Goal: Transaction & Acquisition: Purchase product/service

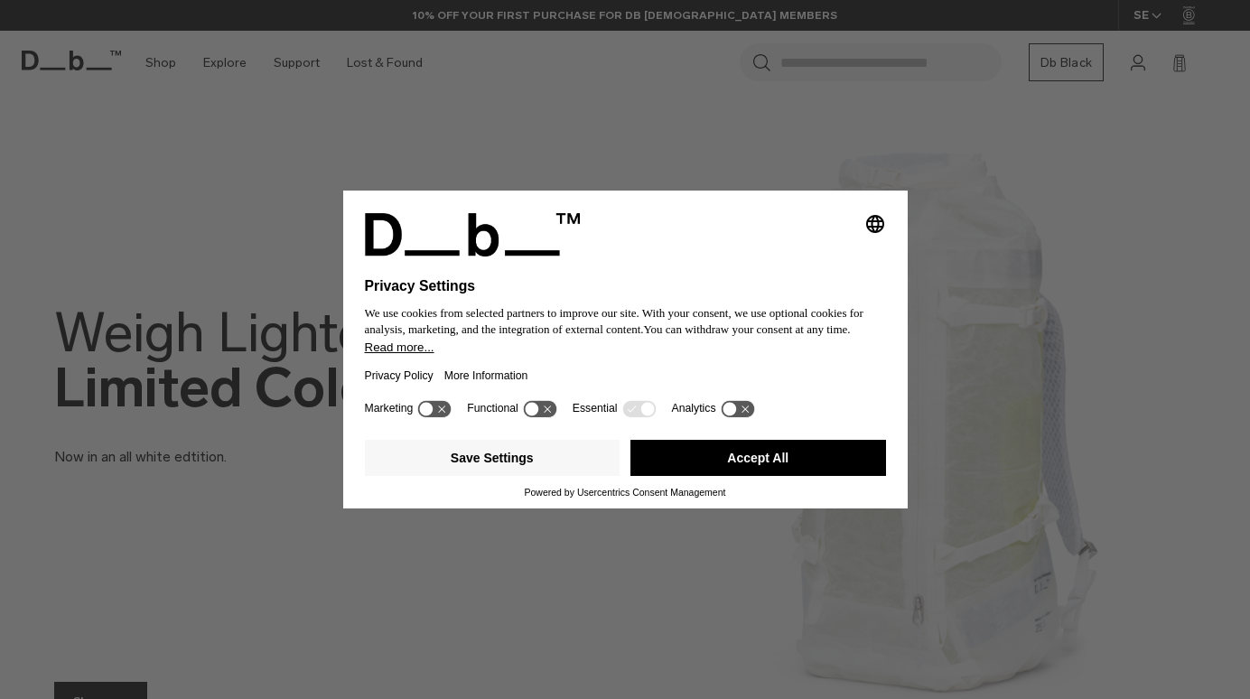
click at [685, 475] on button "Accept All" at bounding box center [758, 458] width 256 height 36
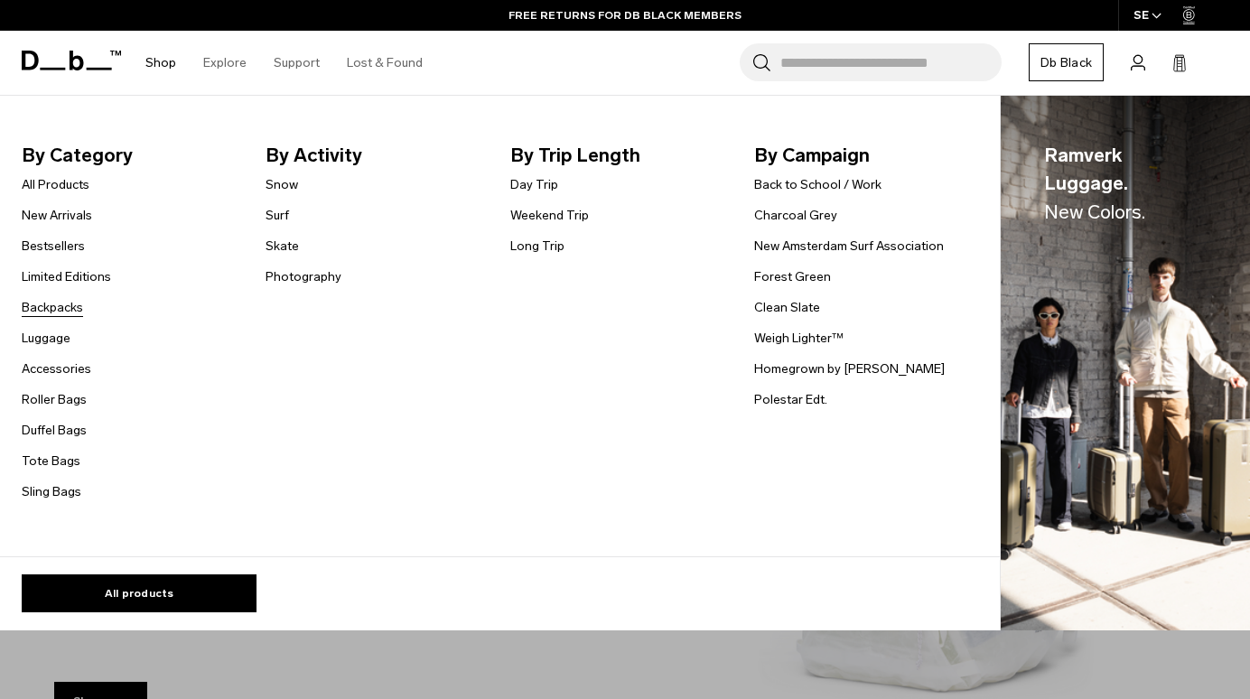
click at [59, 306] on link "Backpacks" at bounding box center [52, 307] width 61 height 19
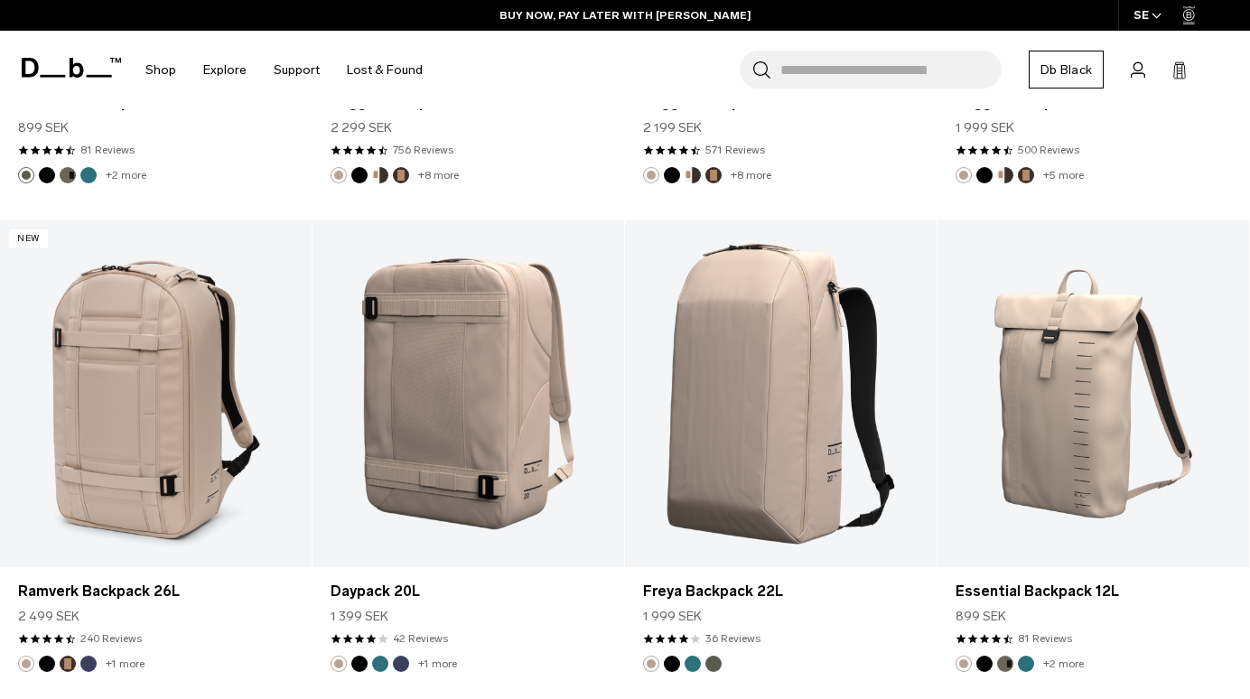
scroll to position [4612, 0]
